Goal: Information Seeking & Learning: Check status

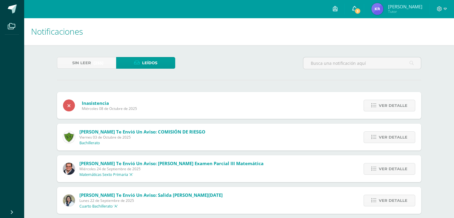
click at [361, 8] on span "3" at bounding box center [357, 11] width 7 height 7
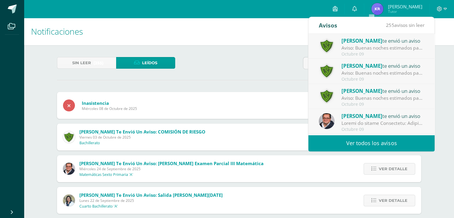
click at [394, 43] on div "Heidy Boch te envió un aviso" at bounding box center [382, 41] width 83 height 8
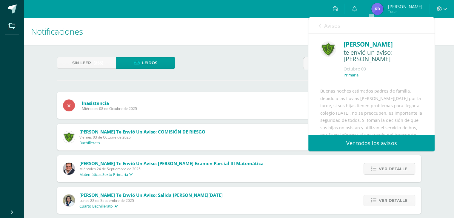
scroll to position [76, 0]
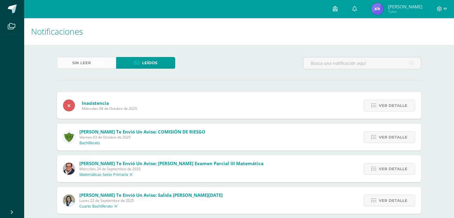
click at [97, 64] on span "(255)" at bounding box center [98, 62] width 10 height 11
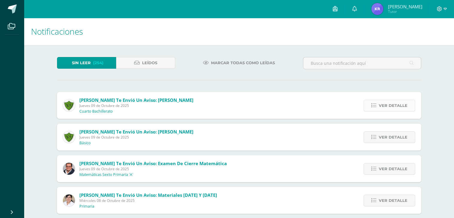
click at [377, 104] on link "Ver detalle" at bounding box center [389, 106] width 52 height 12
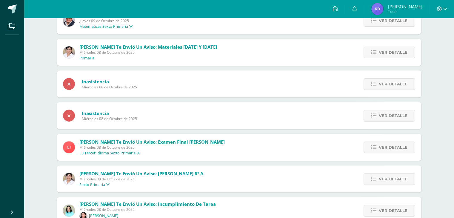
scroll to position [260, 0]
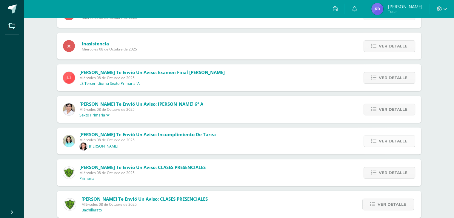
click at [392, 139] on span "Ver detalle" at bounding box center [393, 140] width 29 height 11
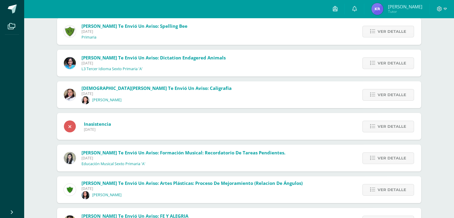
scroll to position [2636, 0]
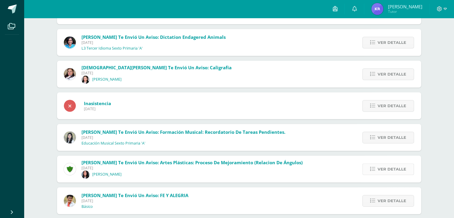
click at [394, 167] on span "Ver detalle" at bounding box center [391, 169] width 29 height 11
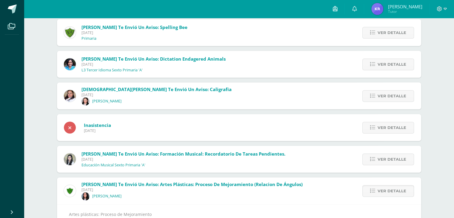
scroll to position [2538, 0]
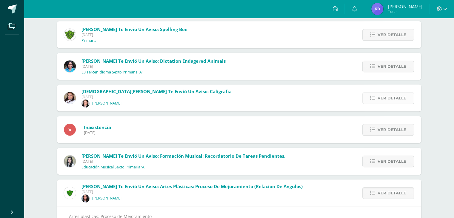
click at [391, 97] on span "Ver detalle" at bounding box center [391, 98] width 29 height 11
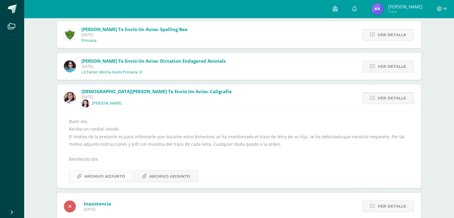
click at [105, 176] on span "Archivo Adjunto" at bounding box center [104, 176] width 41 height 11
